Goal: Task Accomplishment & Management: Complete application form

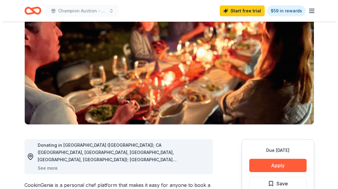
scroll to position [77, 0]
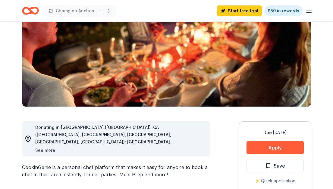
click at [46, 151] on button "See more" at bounding box center [45, 150] width 20 height 7
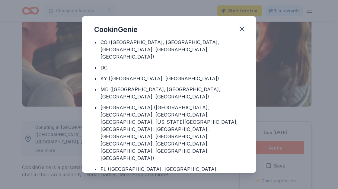
scroll to position [46, 0]
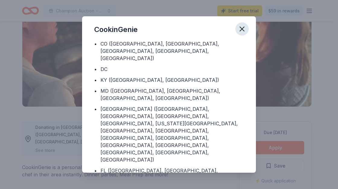
click at [241, 30] on icon "button" at bounding box center [242, 29] width 4 height 4
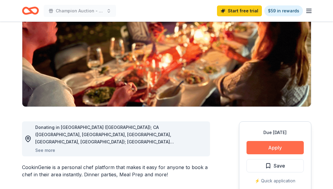
click at [273, 148] on button "Apply" at bounding box center [275, 147] width 57 height 13
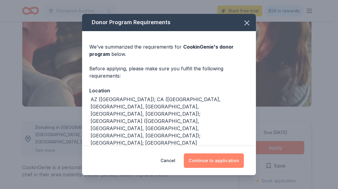
click at [211, 159] on button "Continue to application" at bounding box center [214, 160] width 60 height 14
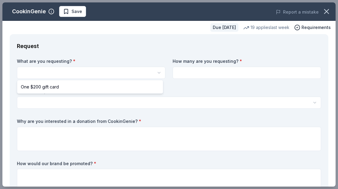
scroll to position [0, 0]
click at [61, 68] on html "Champion Auction - Breakfast of Champions Save Apply Due [DATE] Share CookinGen…" at bounding box center [169, 94] width 338 height 189
select select "One $200 gift card"
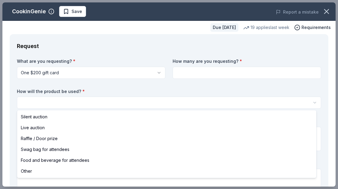
click at [52, 100] on html "Champion Auction - Breakfast of Champions Save Apply Due [DATE] Share CookinGen…" at bounding box center [169, 94] width 338 height 189
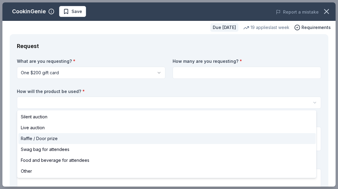
select select "raffleDoorPrize"
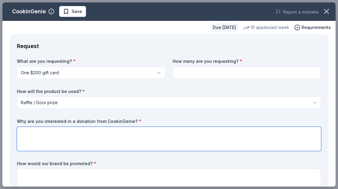
click at [41, 132] on textarea at bounding box center [169, 139] width 304 height 24
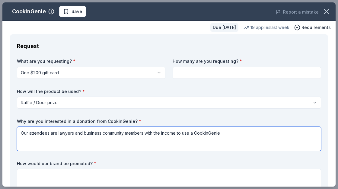
type textarea "Our attendees are lawyers and business community members with the income to use…"
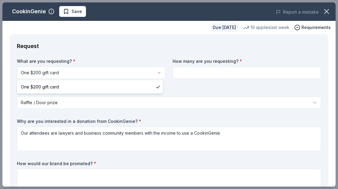
click at [157, 73] on html "Champion Auction - Breakfast of Champions Save Apply Due [DATE] Share CookinGen…" at bounding box center [169, 94] width 338 height 189
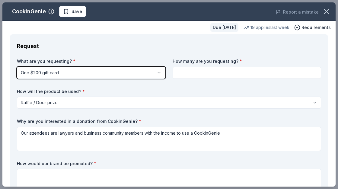
click at [184, 72] on html "Champion Auction - Breakfast of Champions Save Apply Due [DATE] Share CookinGen…" at bounding box center [169, 94] width 338 height 189
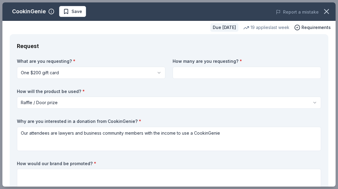
click at [178, 69] on input at bounding box center [246, 73] width 148 height 12
type input "4"
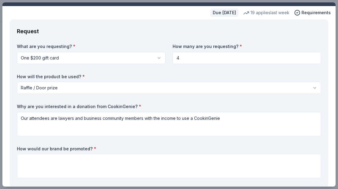
scroll to position [24, 0]
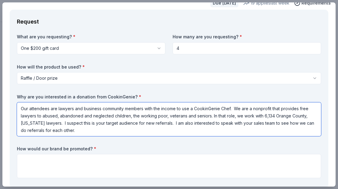
type textarea "Our attendees are lawyers and business community members with the income to use…"
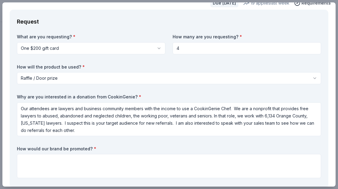
click at [180, 49] on input "4" at bounding box center [246, 48] width 148 height 12
type input "3"
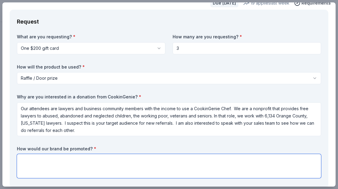
click at [127, 156] on textarea at bounding box center [169, 166] width 304 height 24
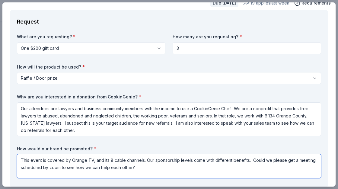
type textarea "This event is covered by Orange TV, and its 8 cable channels. Our sponsorship l…"
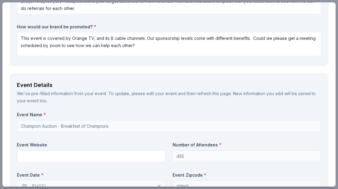
scroll to position [144, 0]
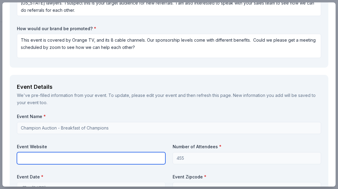
click at [59, 155] on input "text" at bounding box center [91, 158] width 148 height 12
type input "[DOMAIN_NAME]"
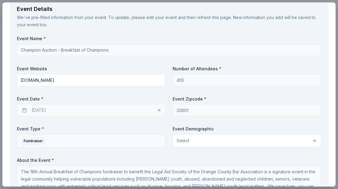
scroll to position [226, 0]
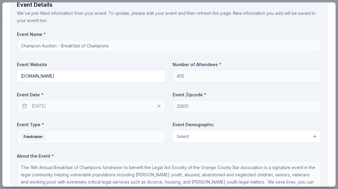
click at [39, 105] on div "[DATE]" at bounding box center [91, 106] width 148 height 12
click at [157, 106] on div "[DATE]" at bounding box center [91, 106] width 148 height 12
drag, startPoint x: 337, startPoint y: 64, endPoint x: 339, endPoint y: 76, distance: 11.6
click at [333, 76] on html "Champion Auction - Breakfast of Champions Save Apply Due [DATE] Share CookinGen…" at bounding box center [169, 94] width 338 height 189
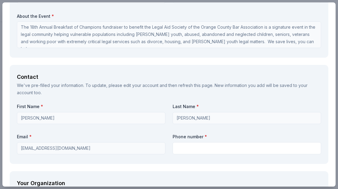
scroll to position [384, 0]
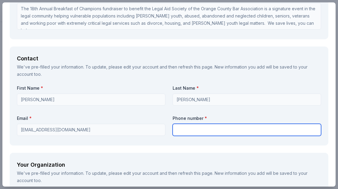
click at [208, 128] on input "text" at bounding box center [246, 130] width 148 height 12
type input "[PHONE_NUMBER]"
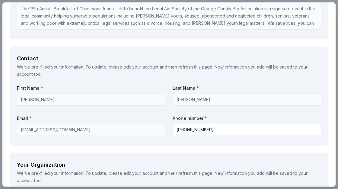
click at [128, 151] on div "Request What are you requesting? * One $200 gift card One $200 gift card How ma…" at bounding box center [168, 101] width 333 height 902
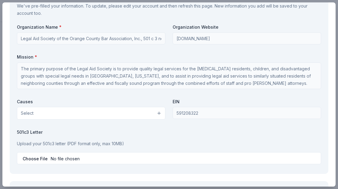
scroll to position [552, 0]
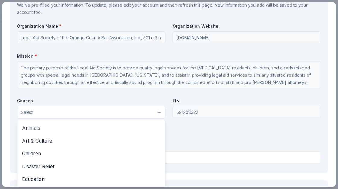
click at [157, 113] on button "Select" at bounding box center [91, 112] width 148 height 13
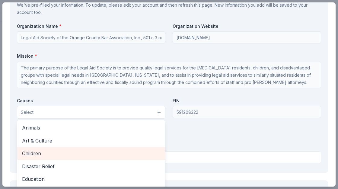
click at [65, 150] on span "Children" at bounding box center [91, 153] width 138 height 8
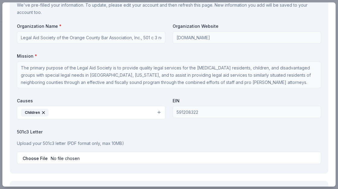
click at [158, 110] on button "Children" at bounding box center [91, 112] width 148 height 13
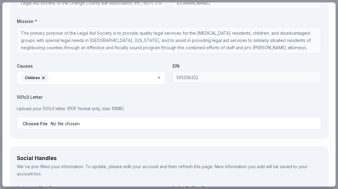
scroll to position [596, 0]
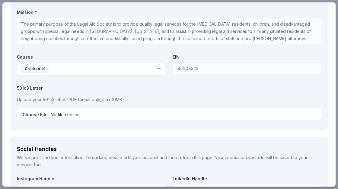
click at [157, 68] on button "Children" at bounding box center [91, 68] width 148 height 13
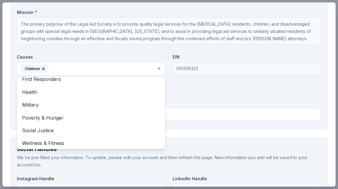
scroll to position [71, 0]
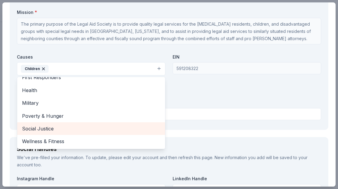
click at [70, 126] on span "Social Justice" at bounding box center [91, 129] width 138 height 8
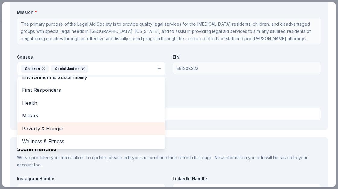
scroll to position [59, 0]
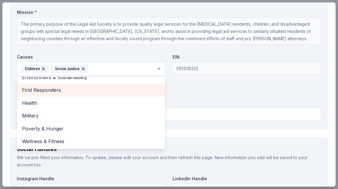
click at [64, 88] on span "First Responders" at bounding box center [91, 90] width 138 height 8
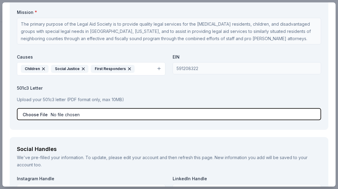
click at [113, 114] on input "file" at bounding box center [169, 114] width 304 height 12
type input "C:\fakepath\LASOCBA-501(c)(3) Internal Revenue Service letter.pdf"
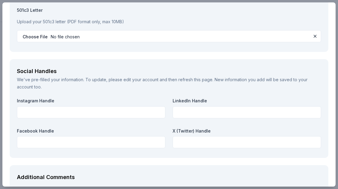
scroll to position [682, 0]
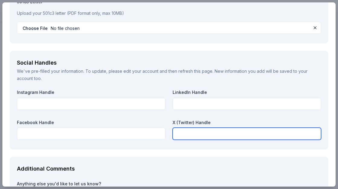
click at [212, 133] on input "text" at bounding box center [246, 134] width 148 height 12
type input "@lasocba"
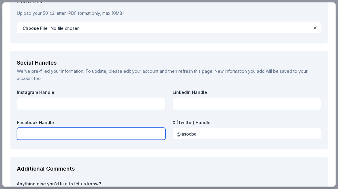
click at [29, 130] on input "text" at bounding box center [91, 134] width 148 height 12
type input "Legal Aid Society of the Orange County Bar Association, Inc."
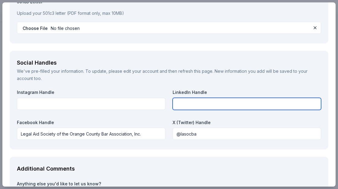
click at [195, 106] on input "text" at bounding box center [246, 104] width 148 height 12
type input "Legal Aid Society of the Orange County Bar Association, Inc."
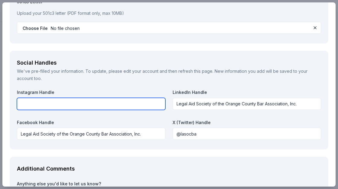
click at [77, 100] on input "text" at bounding box center [91, 104] width 148 height 12
type input "Legal Aid Society of the Orange County Bar Association, Inc."
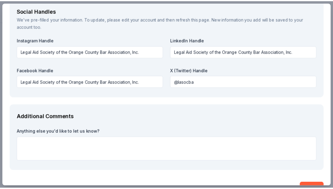
scroll to position [750, 0]
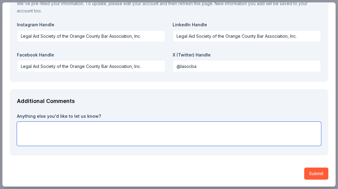
click at [116, 128] on textarea at bounding box center [169, 134] width 304 height 24
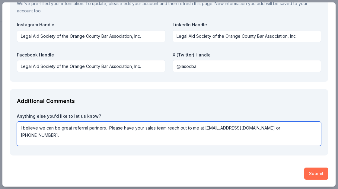
type textarea "I believe we can be great referral partners. Please have your sales team reach …"
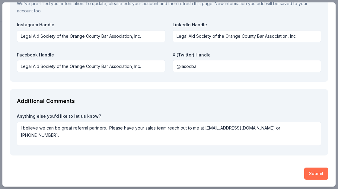
click at [304, 177] on button "Submit" at bounding box center [316, 173] width 24 height 12
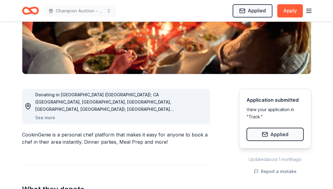
scroll to position [62, 0]
